Goal: Transaction & Acquisition: Purchase product/service

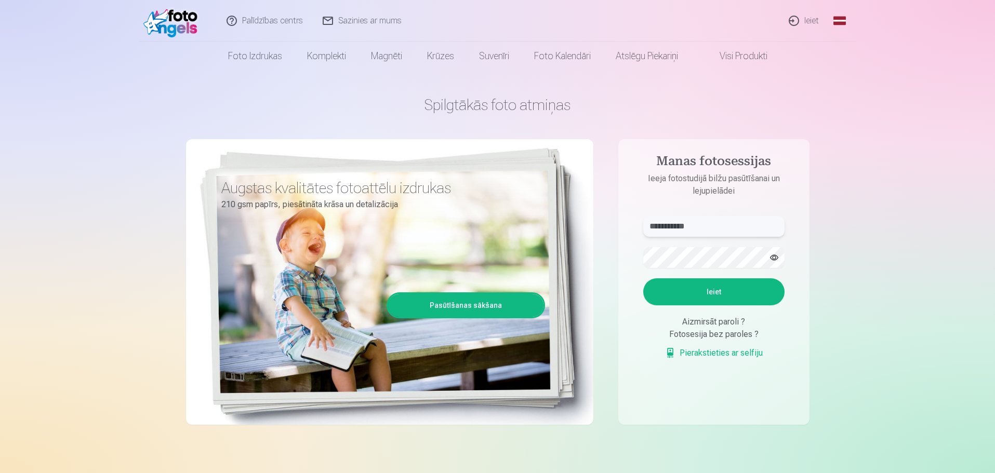
click at [702, 228] on input "**********" at bounding box center [713, 226] width 141 height 21
drag, startPoint x: 713, startPoint y: 232, endPoint x: 617, endPoint y: 229, distance: 96.7
click at [617, 229] on div "**********" at bounding box center [497, 260] width 623 height 379
type input "**********"
click at [590, 254] on div "**********" at bounding box center [497, 260] width 623 height 379
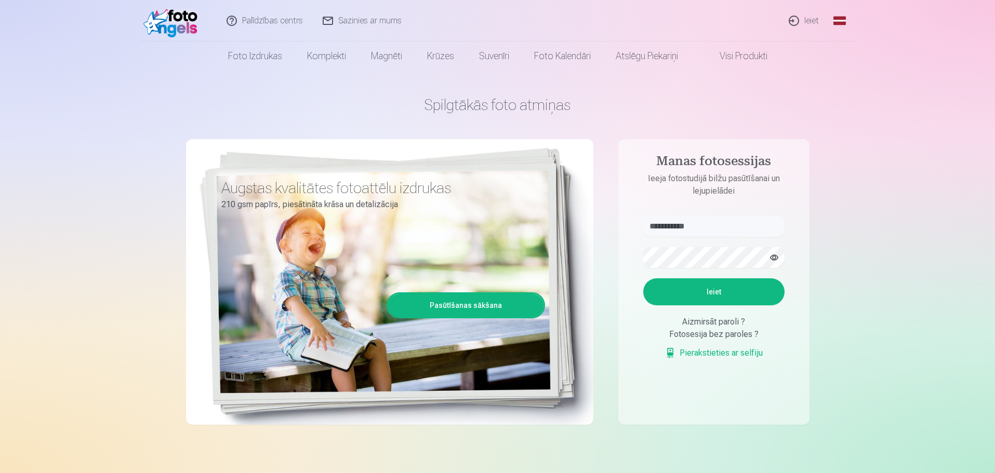
drag, startPoint x: 906, startPoint y: 235, endPoint x: 889, endPoint y: 241, distance: 17.9
click at [727, 288] on button "Ieiet" at bounding box center [713, 291] width 141 height 27
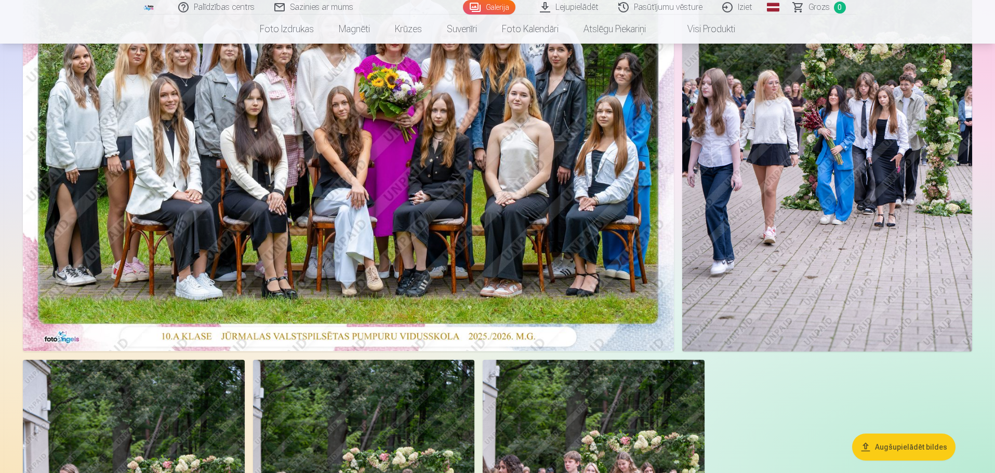
scroll to position [208, 0]
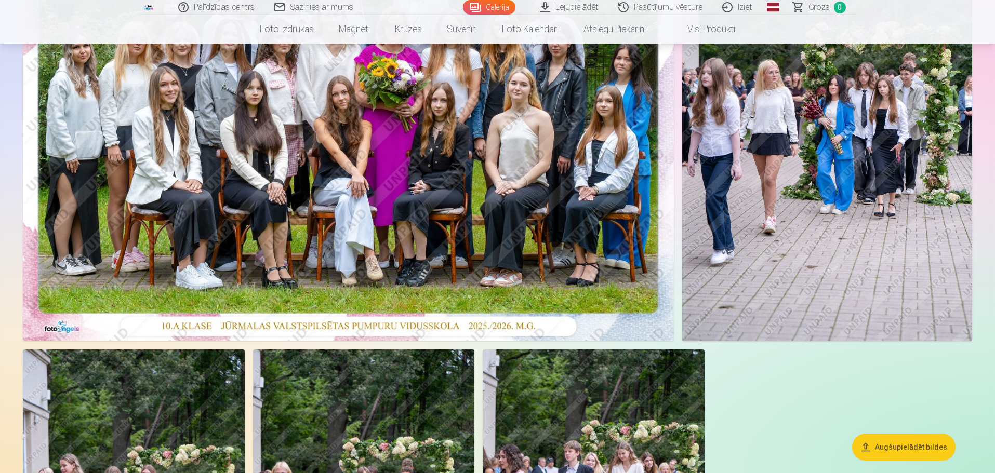
click at [351, 181] on img at bounding box center [348, 123] width 651 height 434
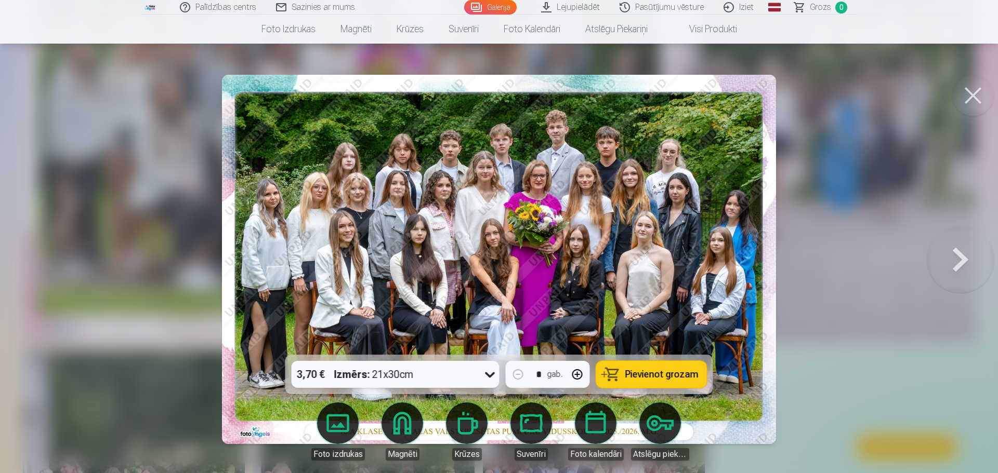
click at [637, 376] on span "Pievienot grozam" at bounding box center [661, 374] width 73 height 9
click at [976, 97] on button at bounding box center [973, 96] width 42 height 42
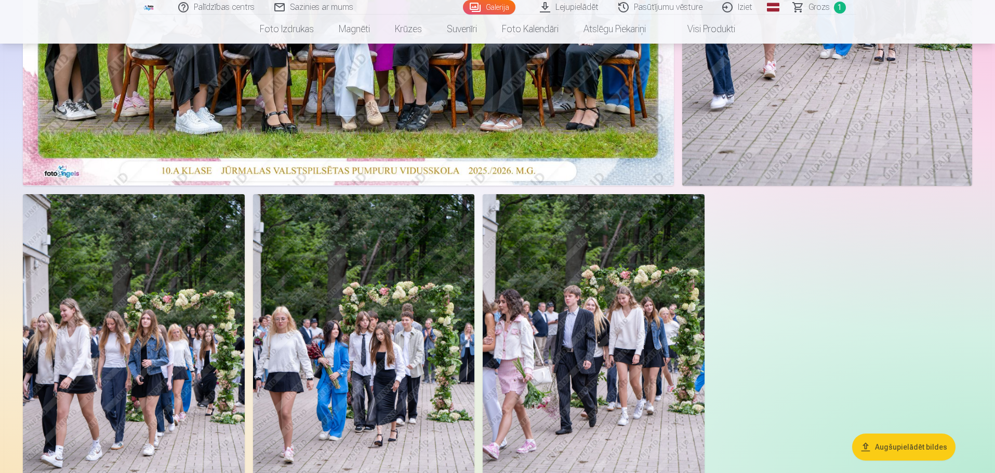
scroll to position [156, 0]
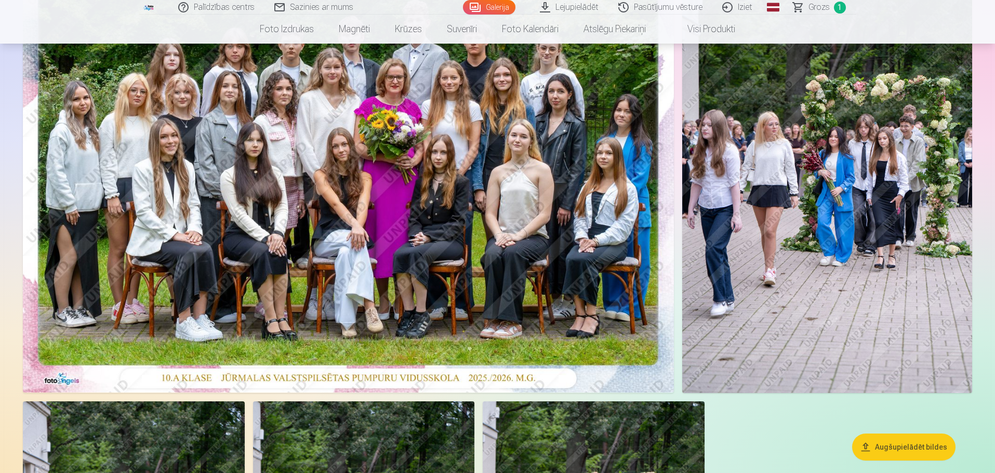
click at [793, 242] on img at bounding box center [827, 175] width 290 height 435
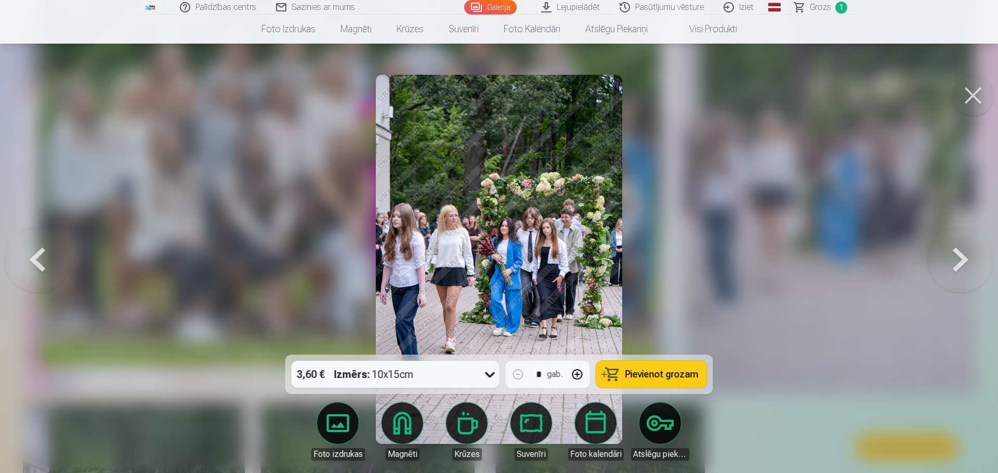
click at [621, 381] on button "Pievienot grozam" at bounding box center [651, 374] width 111 height 27
click at [964, 260] on button at bounding box center [960, 260] width 67 height 170
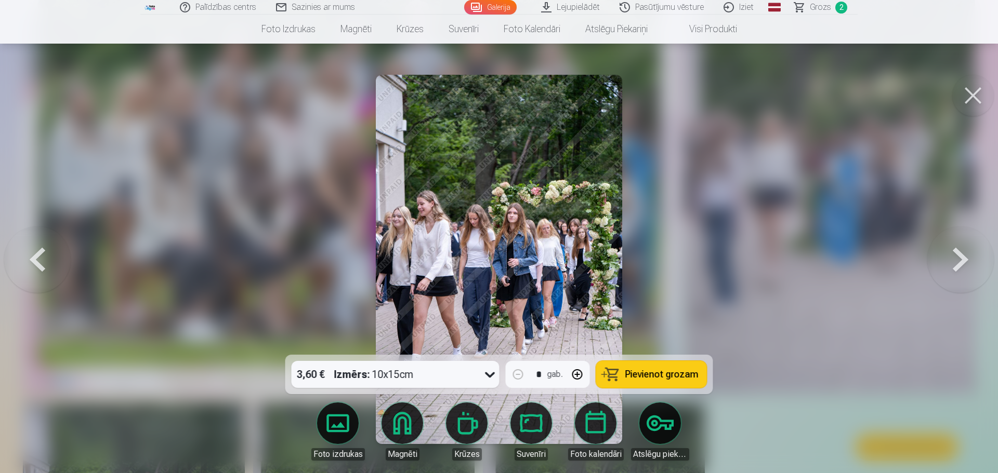
click at [963, 260] on button at bounding box center [960, 260] width 67 height 170
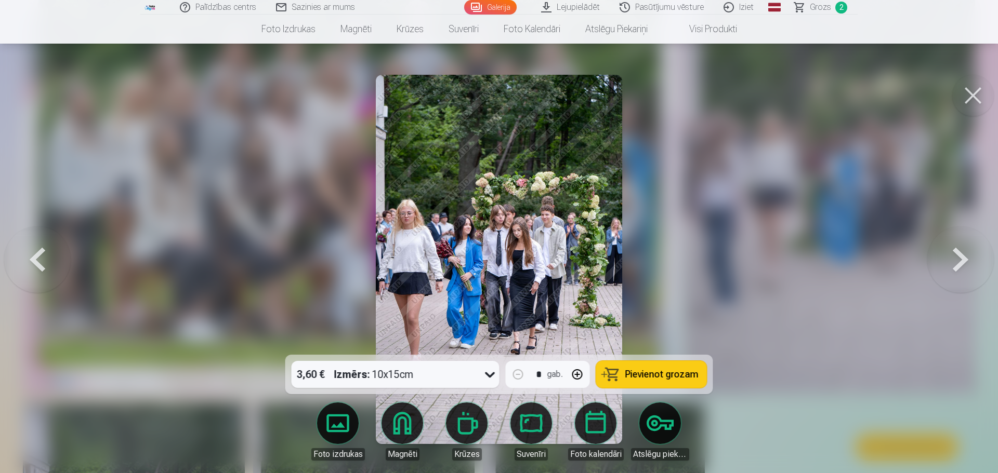
click at [963, 260] on button at bounding box center [960, 260] width 67 height 170
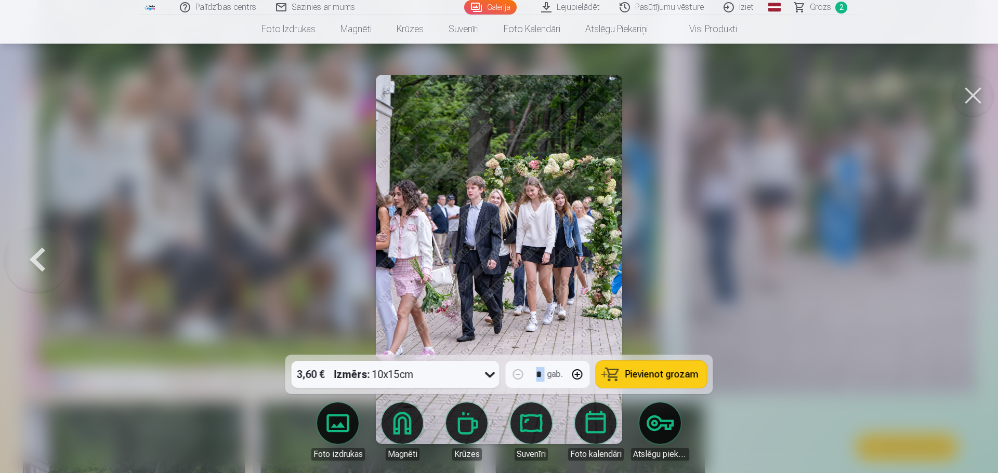
click at [963, 260] on div at bounding box center [499, 236] width 998 height 473
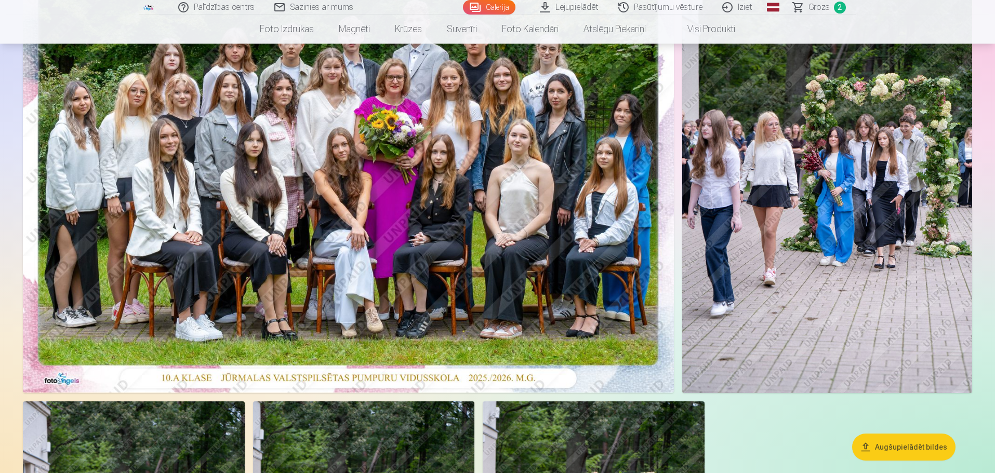
click at [814, 6] on span "Grozs" at bounding box center [818, 7] width 21 height 12
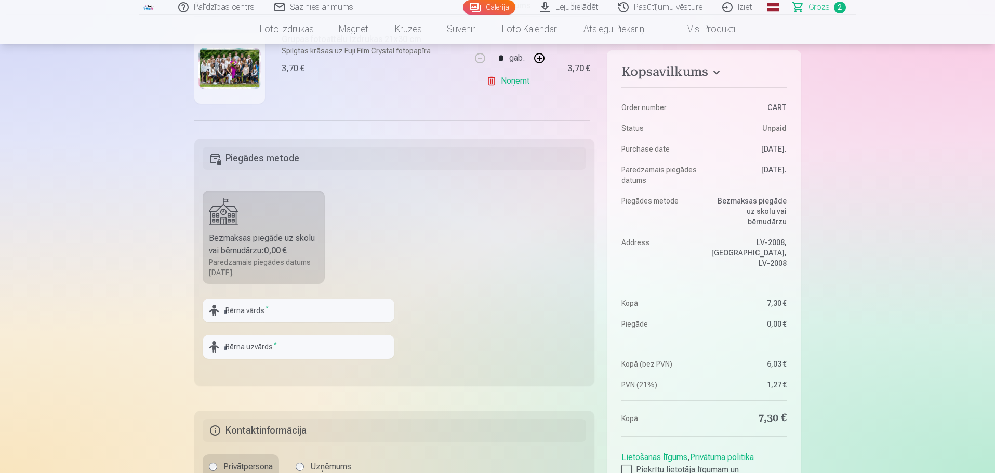
scroll to position [312, 0]
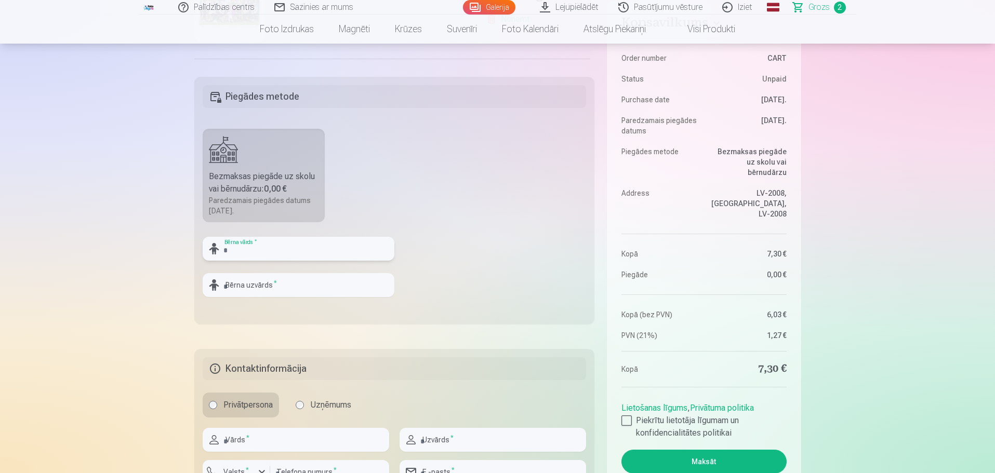
click at [302, 253] on input "text" at bounding box center [299, 249] width 192 height 24
click at [459, 184] on fieldset "Piegādes metode Bezmaksas piegāde uz skolu vai bērnudārzu : 0,00 € Paredzamais …" at bounding box center [394, 200] width 401 height 247
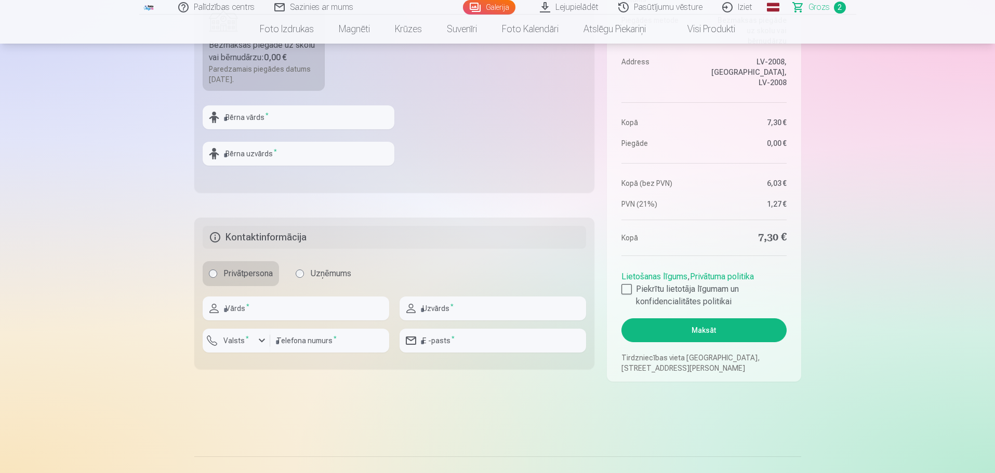
scroll to position [468, 0]
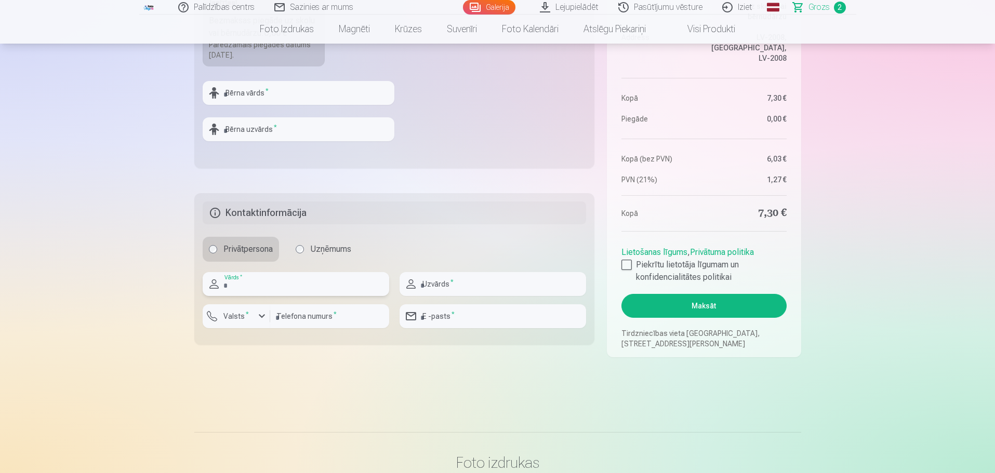
click at [267, 294] on input "text" at bounding box center [296, 284] width 187 height 24
type input "*******"
type input "********"
type input "**********"
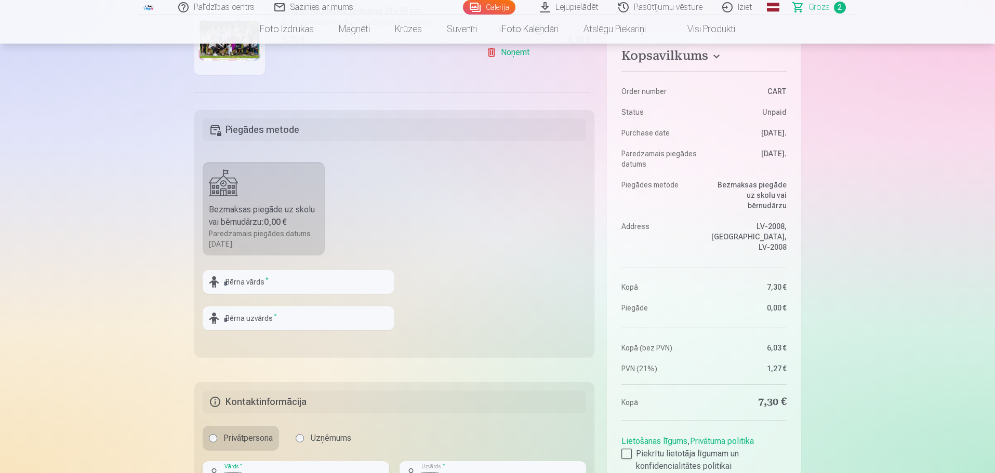
scroll to position [260, 0]
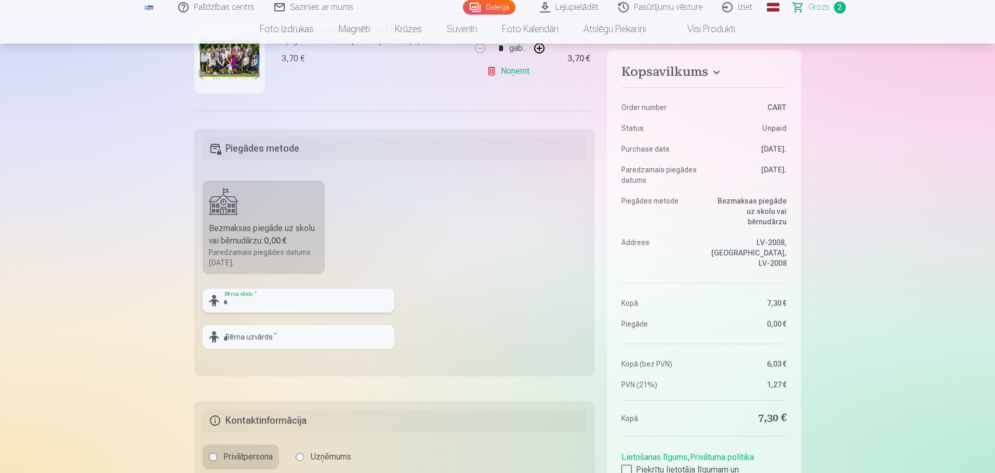
click at [287, 303] on input "text" at bounding box center [299, 301] width 192 height 24
type input "**********"
click at [302, 342] on input "text" at bounding box center [299, 337] width 192 height 24
type input "*******"
click at [507, 218] on fieldset "**********" at bounding box center [394, 252] width 401 height 247
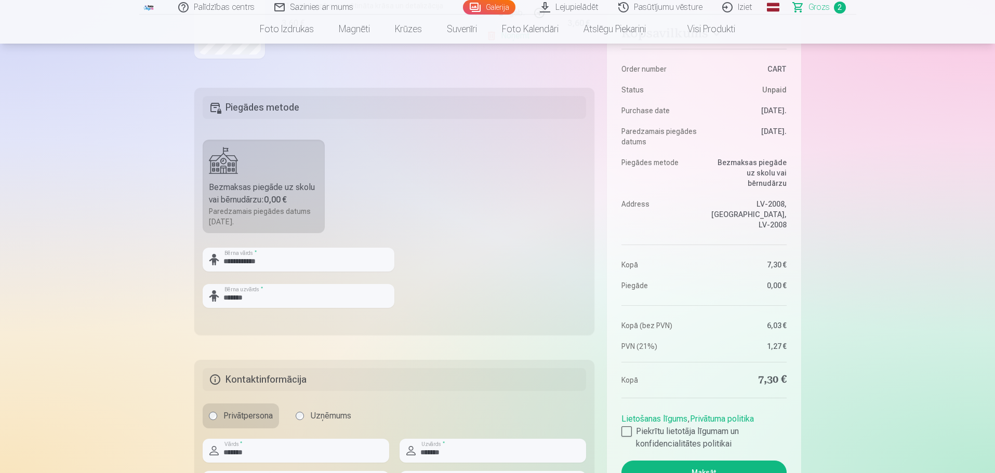
scroll to position [364, 0]
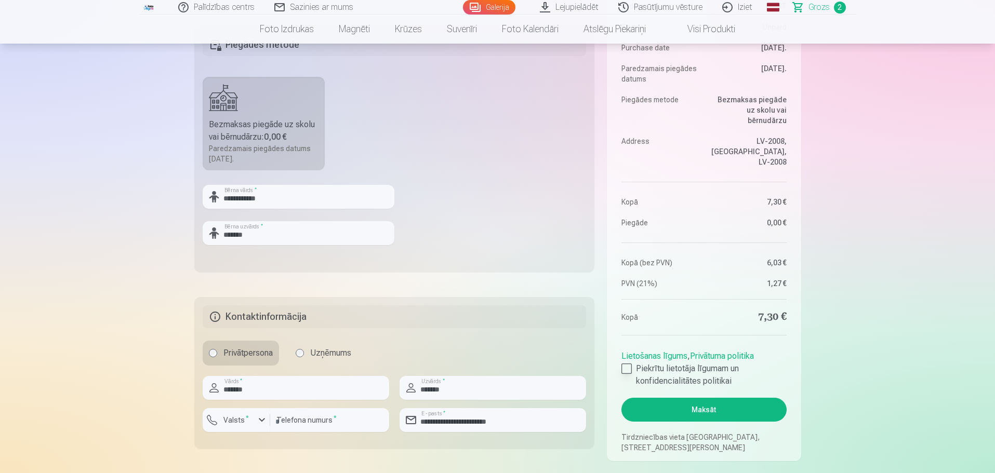
click at [622, 367] on div at bounding box center [626, 369] width 10 height 10
click at [662, 413] on button "Maksāt" at bounding box center [703, 410] width 165 height 24
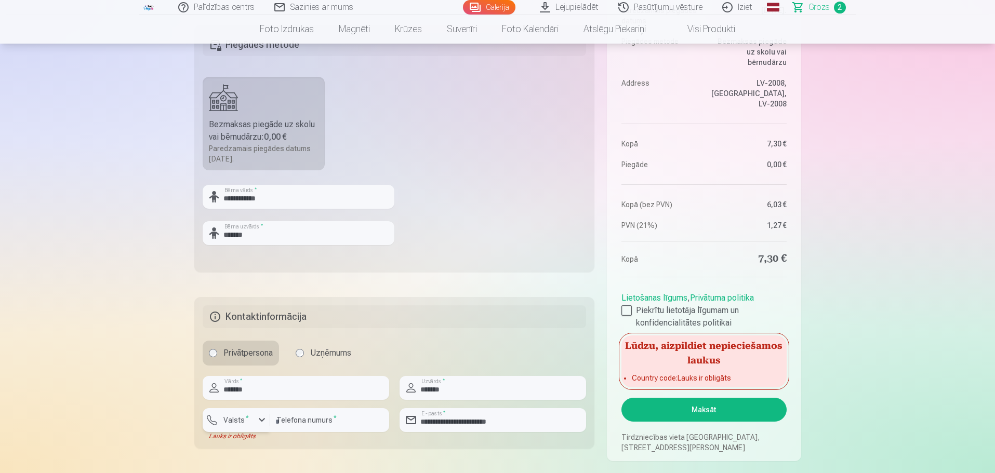
click at [239, 416] on label "Valsts *" at bounding box center [236, 420] width 34 height 10
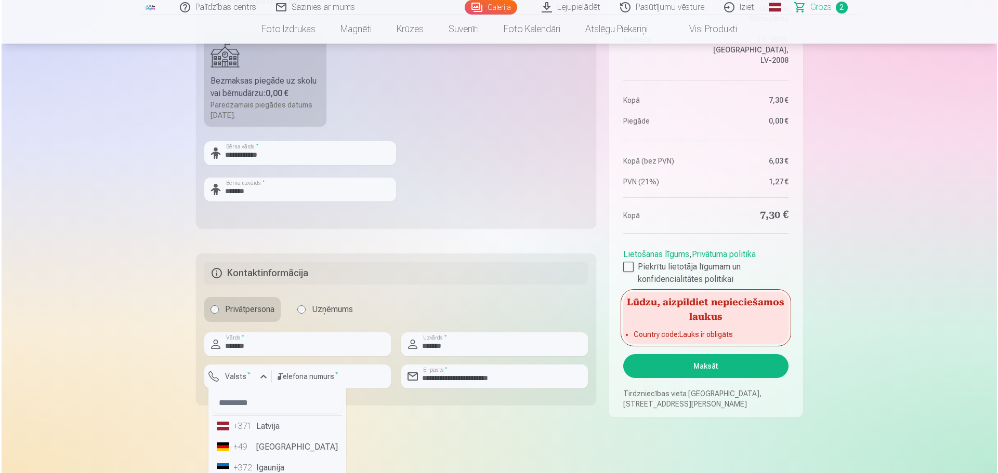
scroll to position [468, 0]
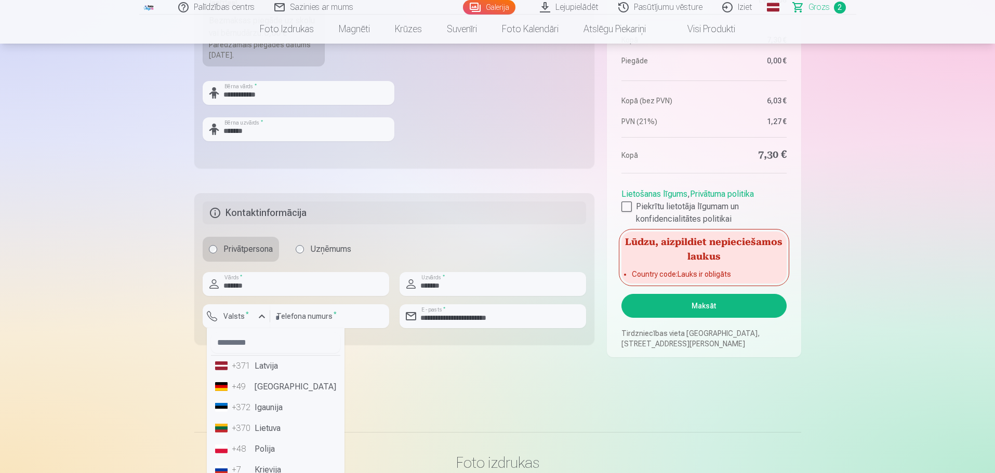
click at [266, 369] on li "+371 Latvija" at bounding box center [275, 366] width 129 height 21
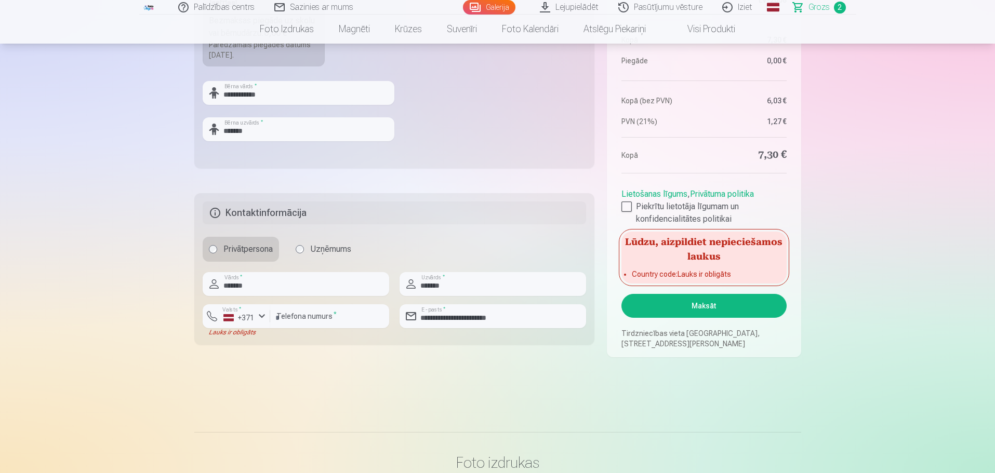
click at [715, 312] on button "Maksāt" at bounding box center [703, 306] width 165 height 24
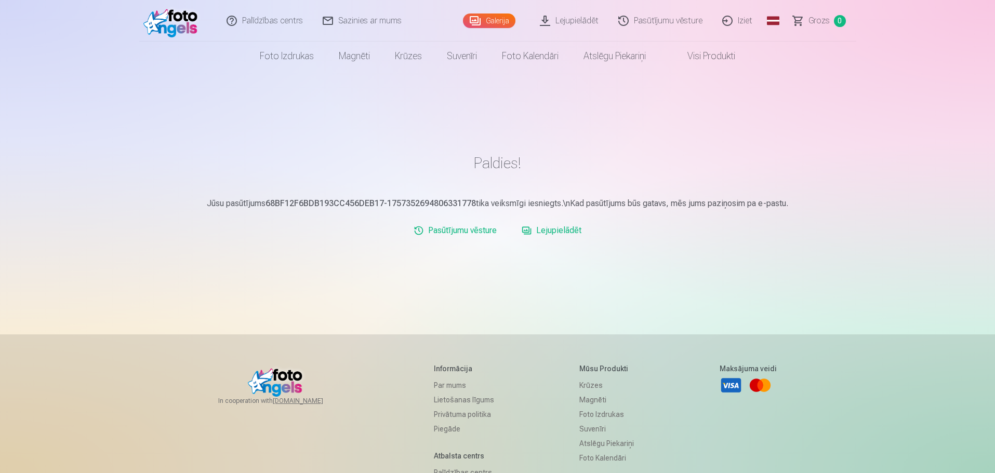
click at [644, 19] on link "Pasūtījumu vēsture" at bounding box center [661, 21] width 104 height 42
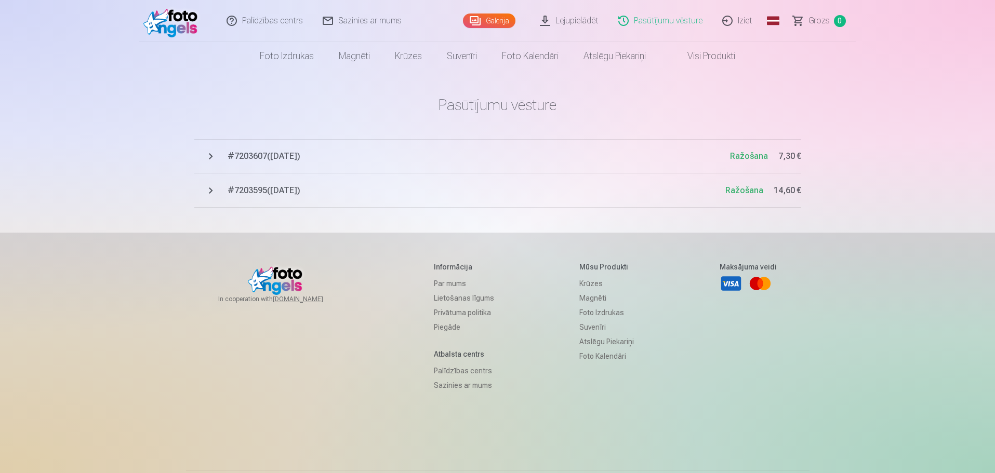
click at [251, 157] on span "# 7203607 ( 8.09.2025 )" at bounding box center [479, 156] width 502 height 12
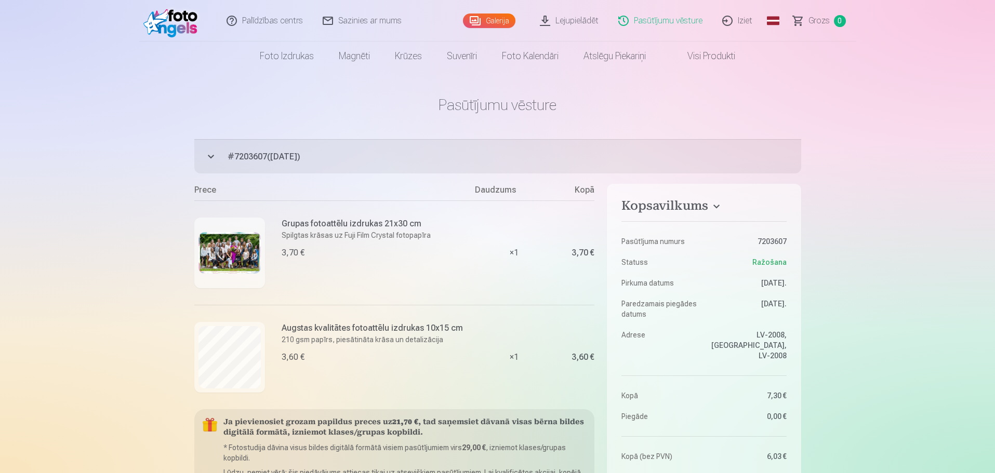
click at [221, 250] on img at bounding box center [229, 253] width 62 height 42
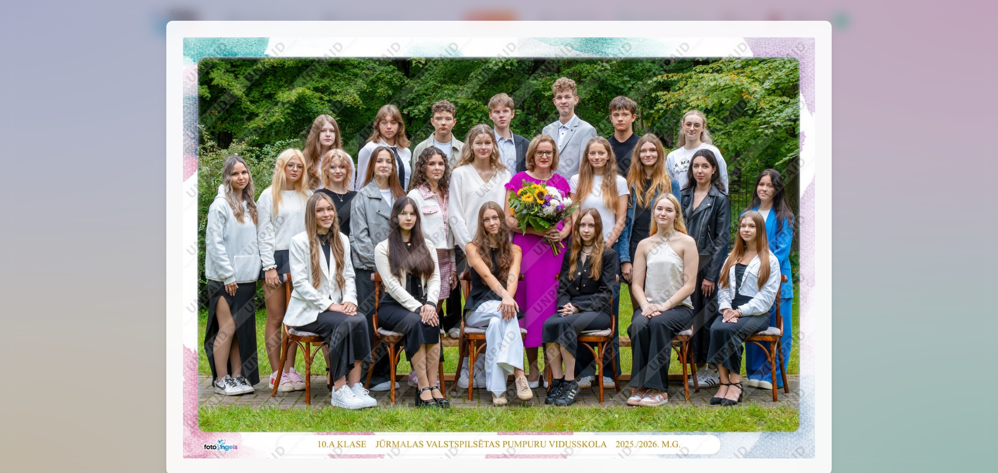
click at [833, 125] on div at bounding box center [499, 236] width 998 height 473
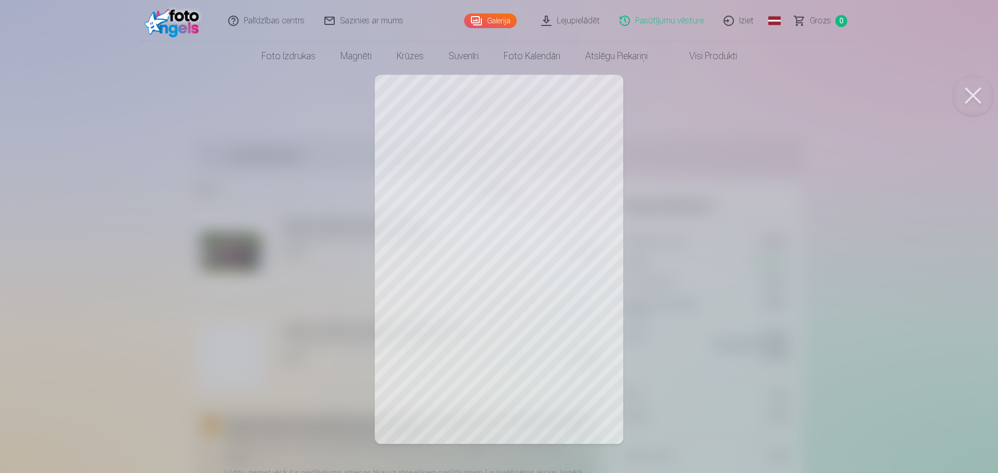
click at [536, 288] on div at bounding box center [499, 236] width 998 height 473
click at [173, 19] on img at bounding box center [174, 20] width 60 height 33
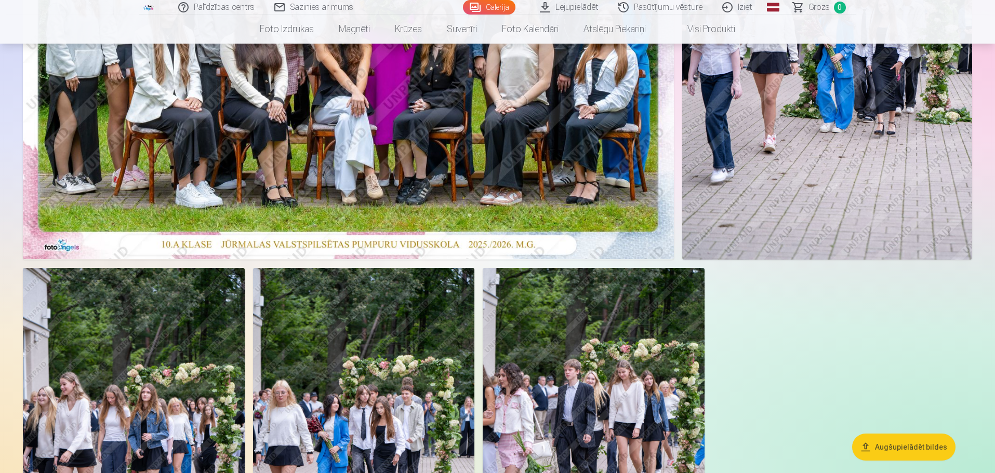
scroll to position [520, 0]
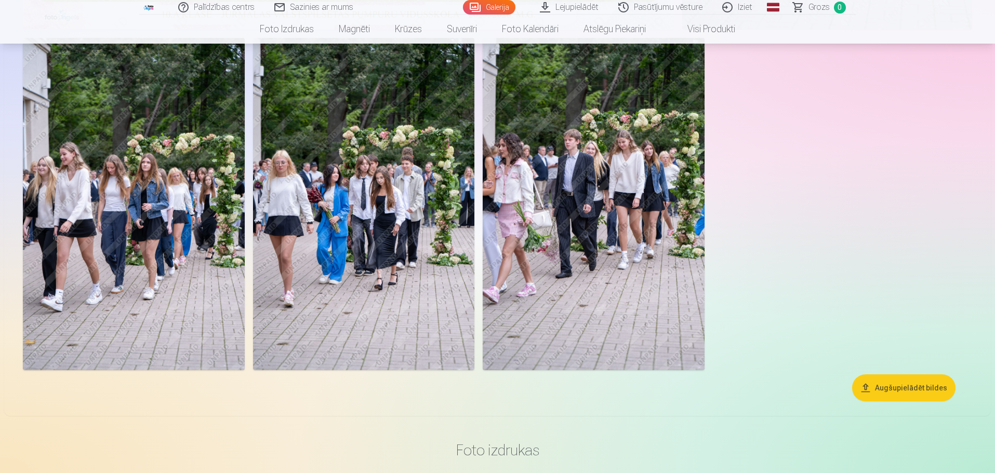
click at [336, 200] on img at bounding box center [364, 204] width 222 height 333
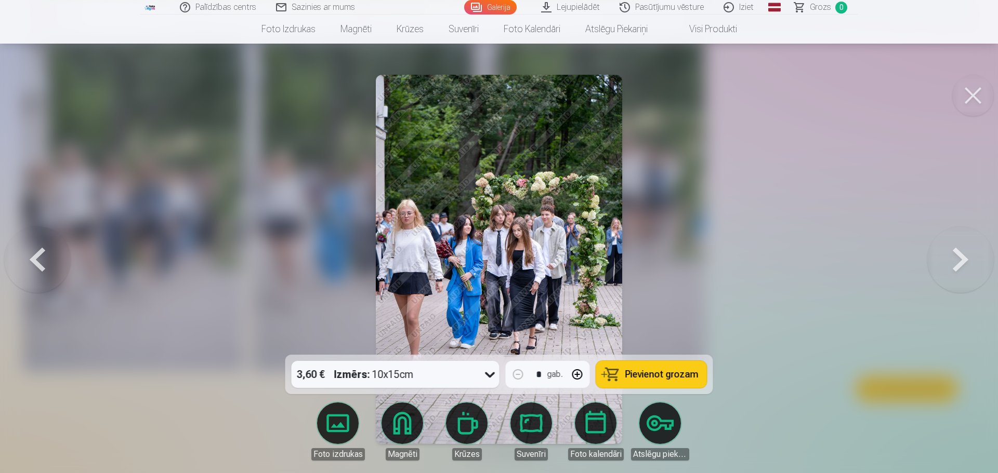
click at [982, 89] on button at bounding box center [973, 96] width 42 height 42
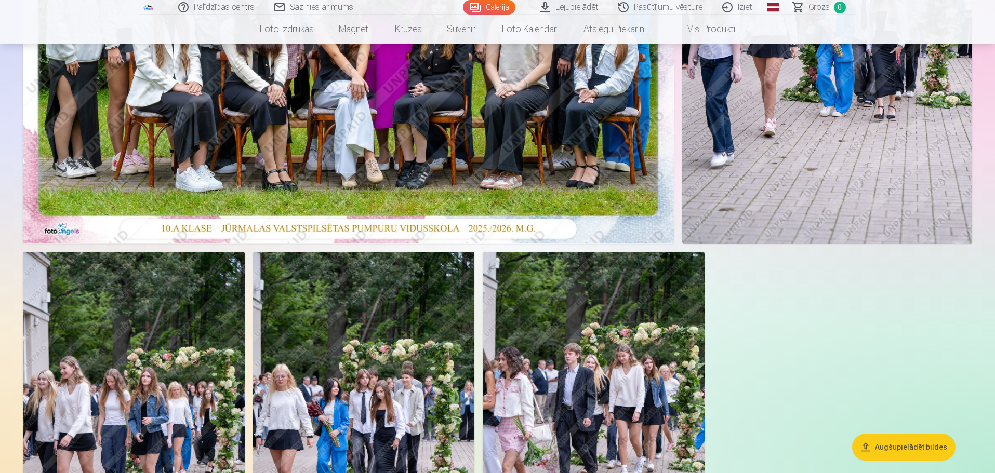
scroll to position [364, 0]
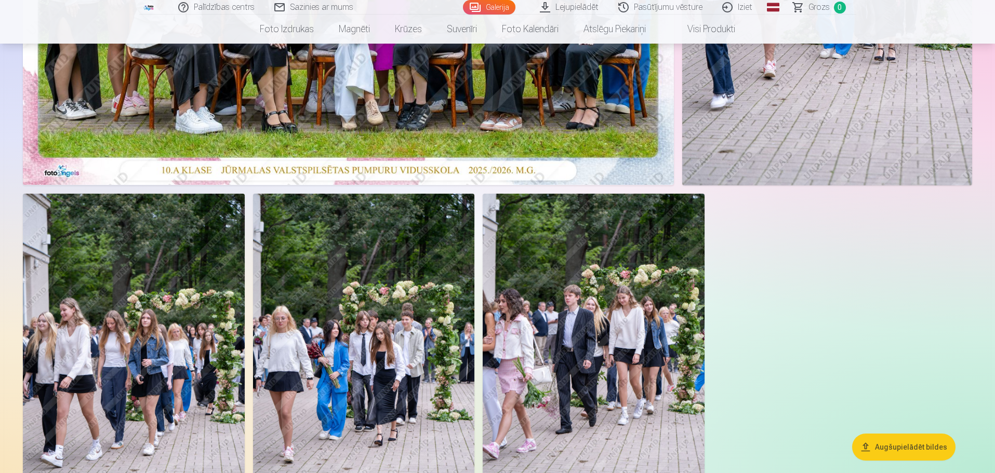
click at [158, 352] on img at bounding box center [134, 360] width 222 height 333
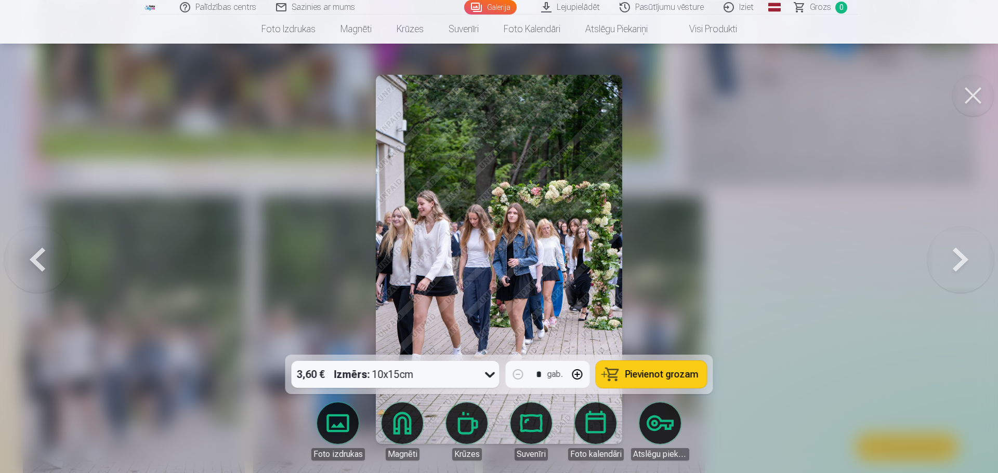
click at [974, 278] on button at bounding box center [960, 260] width 67 height 170
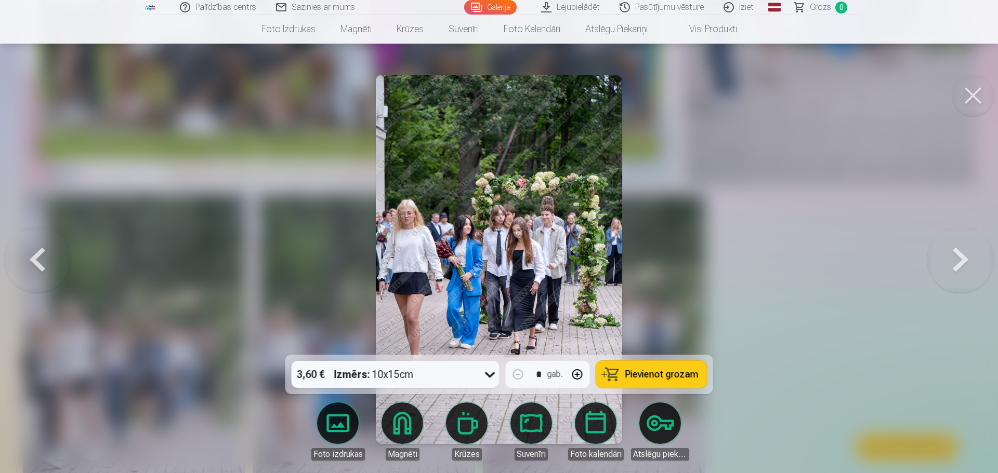
click at [974, 278] on button at bounding box center [960, 260] width 67 height 170
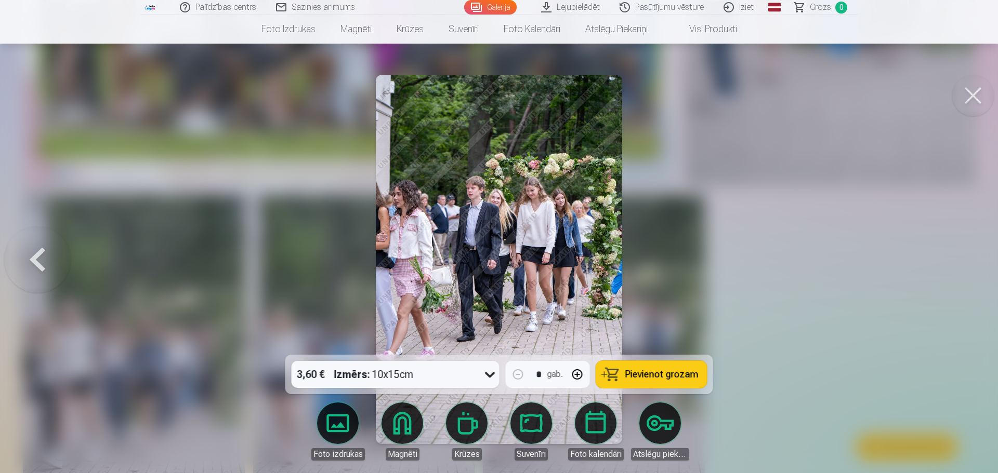
click at [963, 92] on button at bounding box center [973, 96] width 42 height 42
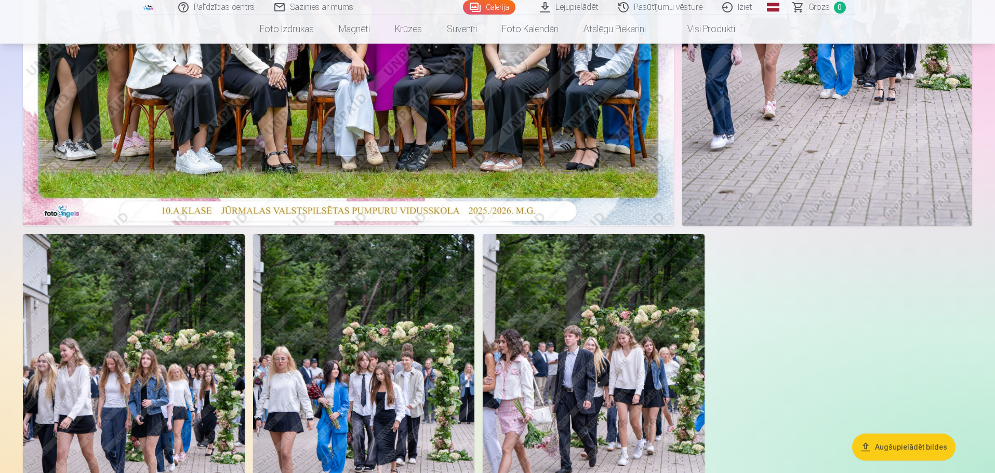
scroll to position [260, 0]
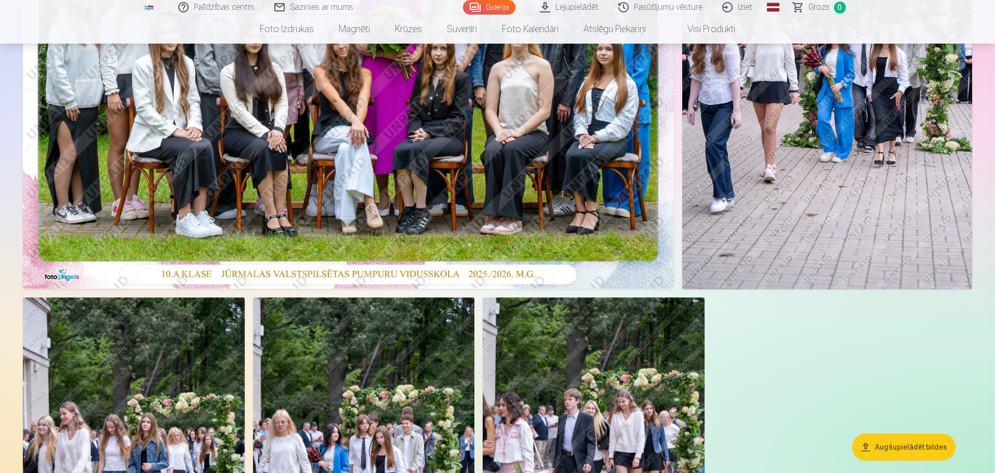
click at [674, 148] on div at bounding box center [498, 242] width 958 height 784
click at [763, 135] on img at bounding box center [827, 72] width 290 height 435
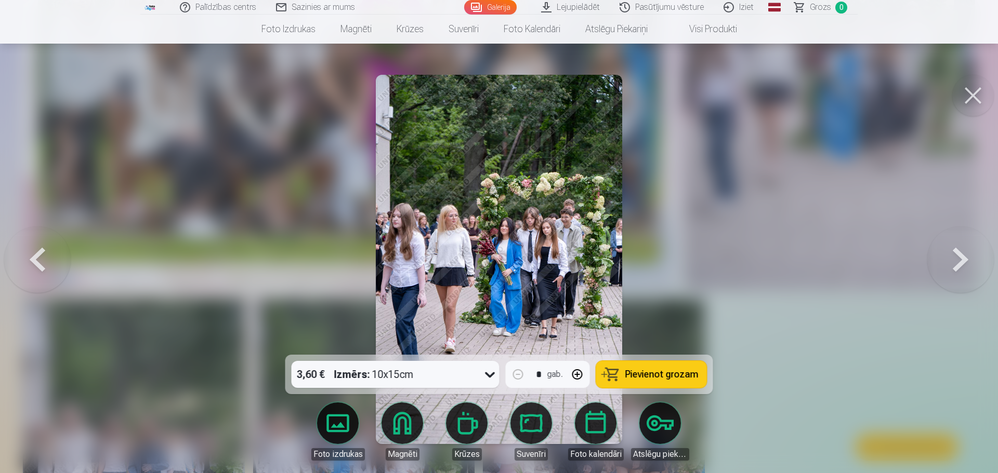
click at [494, 220] on img at bounding box center [499, 259] width 246 height 369
click at [454, 220] on img at bounding box center [499, 259] width 246 height 369
click at [41, 250] on button at bounding box center [37, 260] width 67 height 170
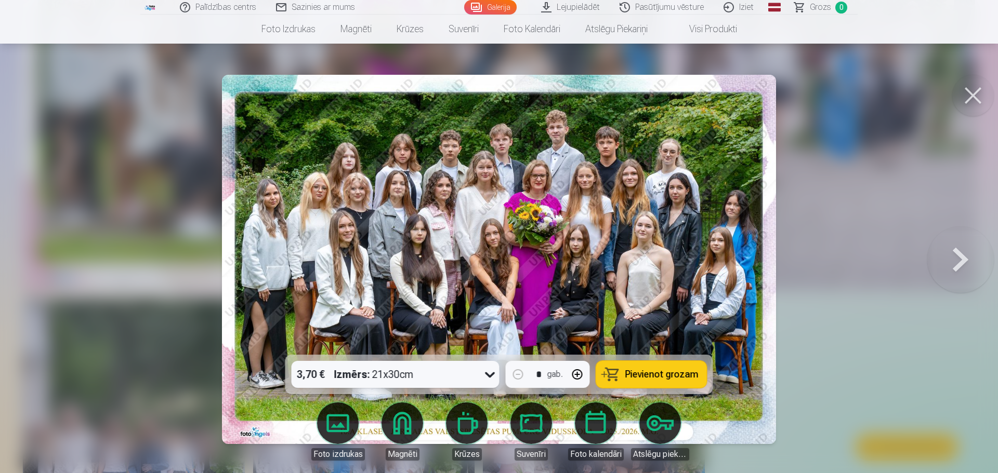
click at [972, 102] on button at bounding box center [973, 96] width 42 height 42
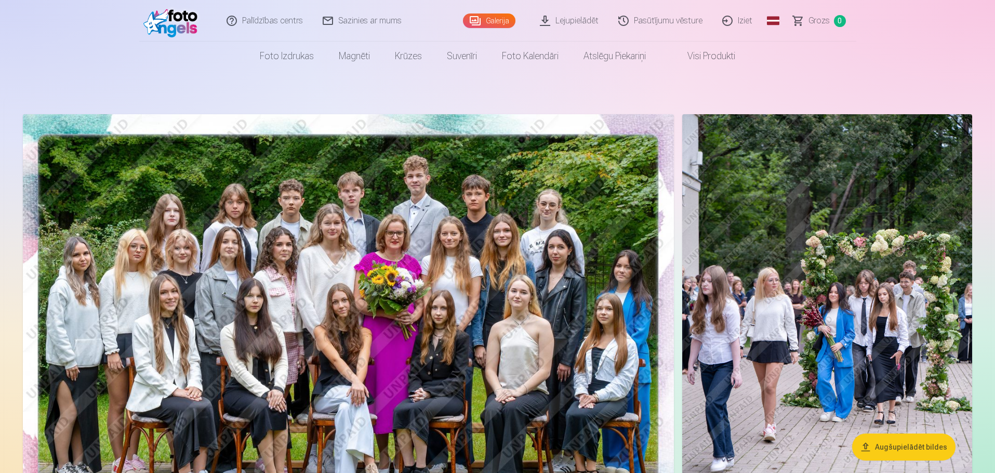
click at [563, 21] on link "Lejupielādēt" at bounding box center [569, 21] width 78 height 42
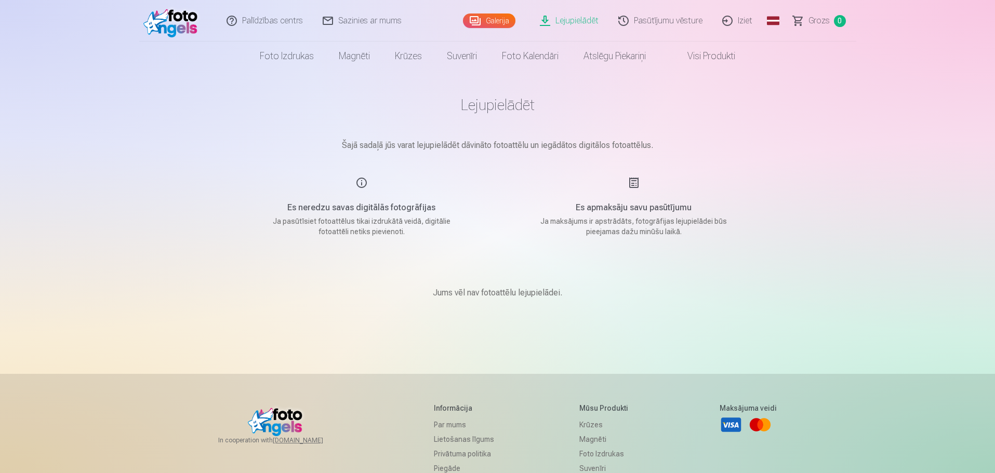
click at [564, 21] on link "Lejupielādēt" at bounding box center [569, 21] width 78 height 42
click at [640, 209] on h5 "Es apmaksāju savu pasūtījumu" at bounding box center [633, 208] width 197 height 12
click at [656, 22] on link "Pasūtījumu vēsture" at bounding box center [661, 21] width 104 height 42
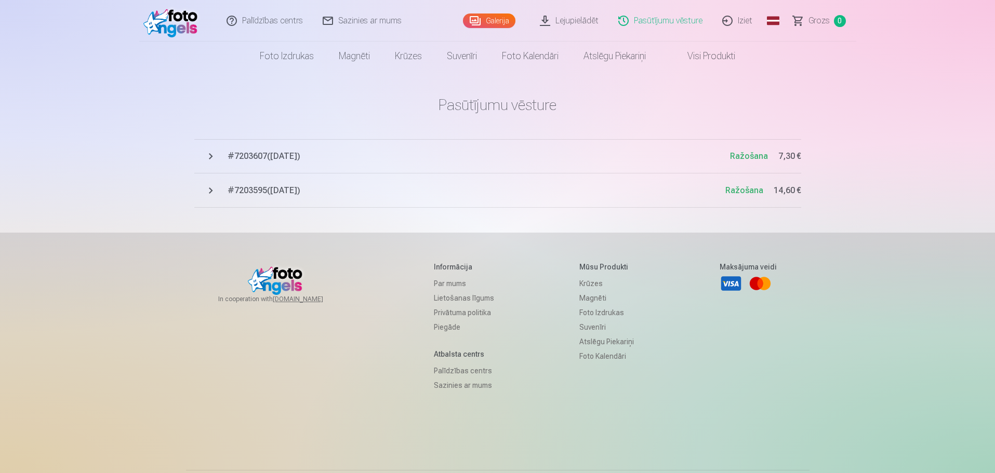
click at [312, 155] on span "# 7203607 ( 8.09.2025 )" at bounding box center [479, 156] width 502 height 12
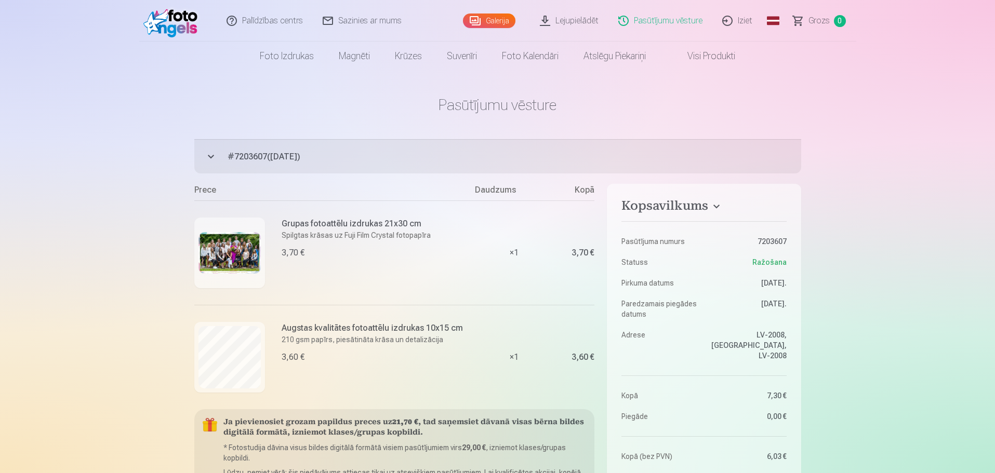
click at [228, 246] on img at bounding box center [229, 253] width 62 height 42
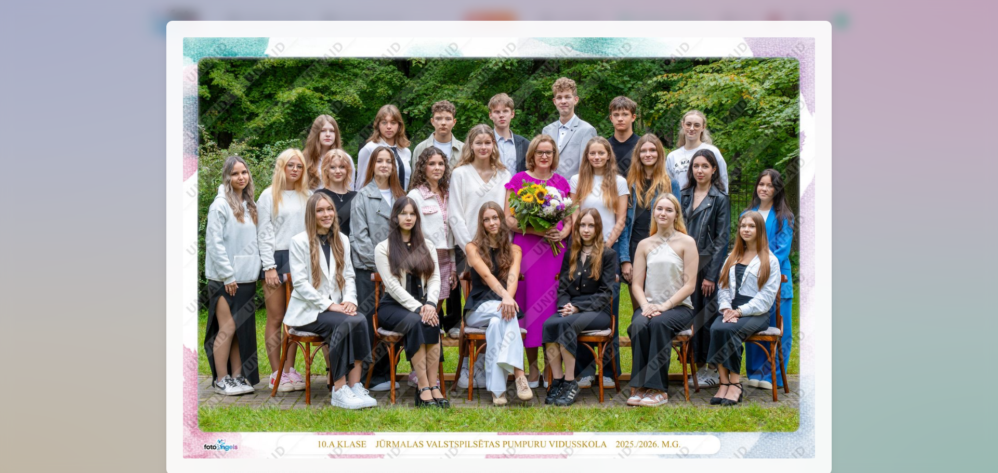
drag, startPoint x: 503, startPoint y: 201, endPoint x: 514, endPoint y: 150, distance: 52.6
click at [514, 150] on img at bounding box center [499, 247] width 632 height 421
click at [902, 90] on div at bounding box center [499, 236] width 998 height 473
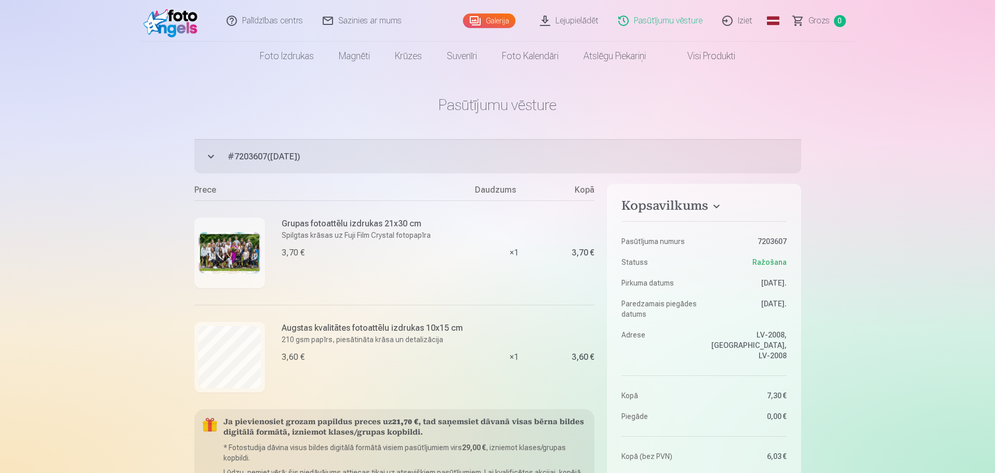
click at [567, 21] on link "Lejupielādēt" at bounding box center [569, 21] width 78 height 42
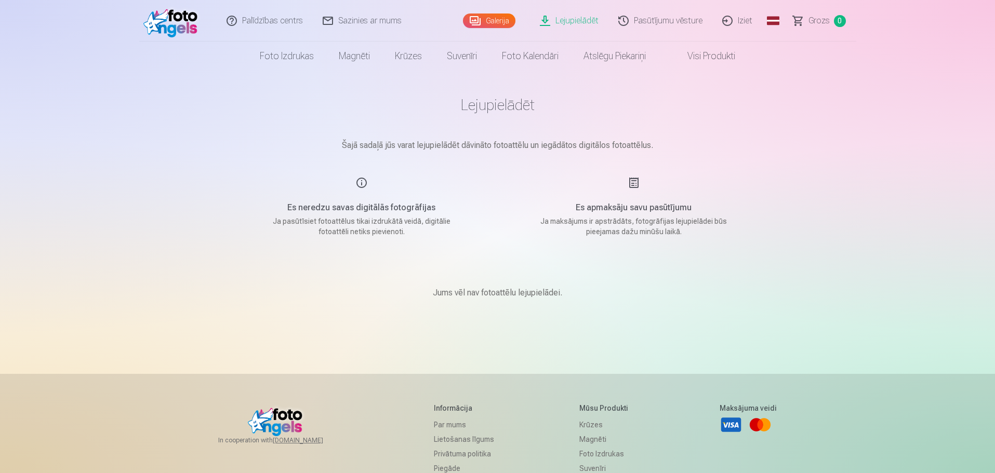
click at [492, 151] on p "Šajā sadaļā jūs varat lejupielādēt dāvināto fotoattēlu un iegādātos digitālos f…" at bounding box center [498, 145] width 520 height 12
click at [744, 23] on link "Iziet" at bounding box center [738, 21] width 50 height 42
